Goal: Information Seeking & Learning: Learn about a topic

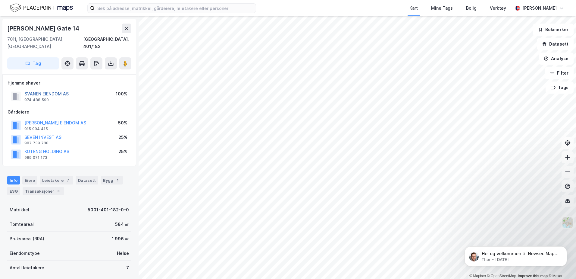
click at [0, 0] on button "SVANEN EIENDOM AS" at bounding box center [0, 0] width 0 height 0
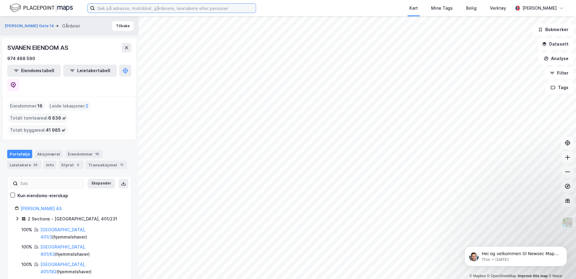
click at [140, 10] on input at bounding box center [175, 8] width 161 height 9
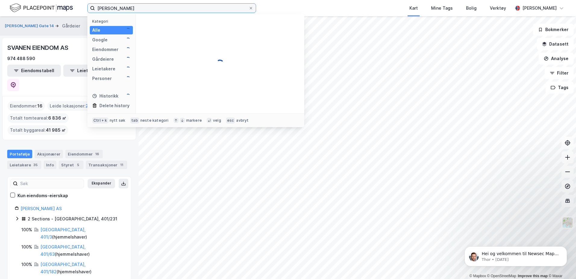
type input "[PERSON_NAME]"
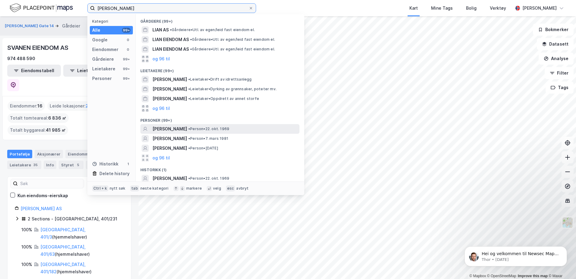
scroll to position [2, 0]
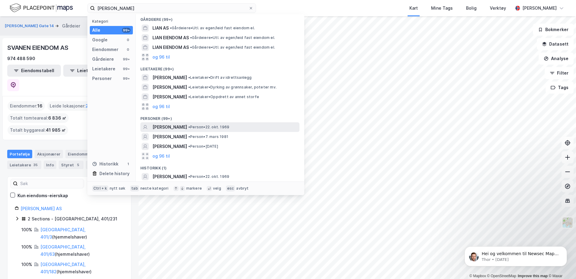
click at [174, 128] on span "TOM RUNE LIAN" at bounding box center [170, 126] width 35 height 7
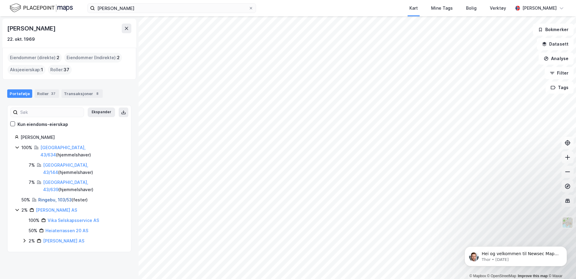
click at [51, 197] on link "Ringebu, 103/53" at bounding box center [54, 199] width 33 height 5
